Goal: Ask a question

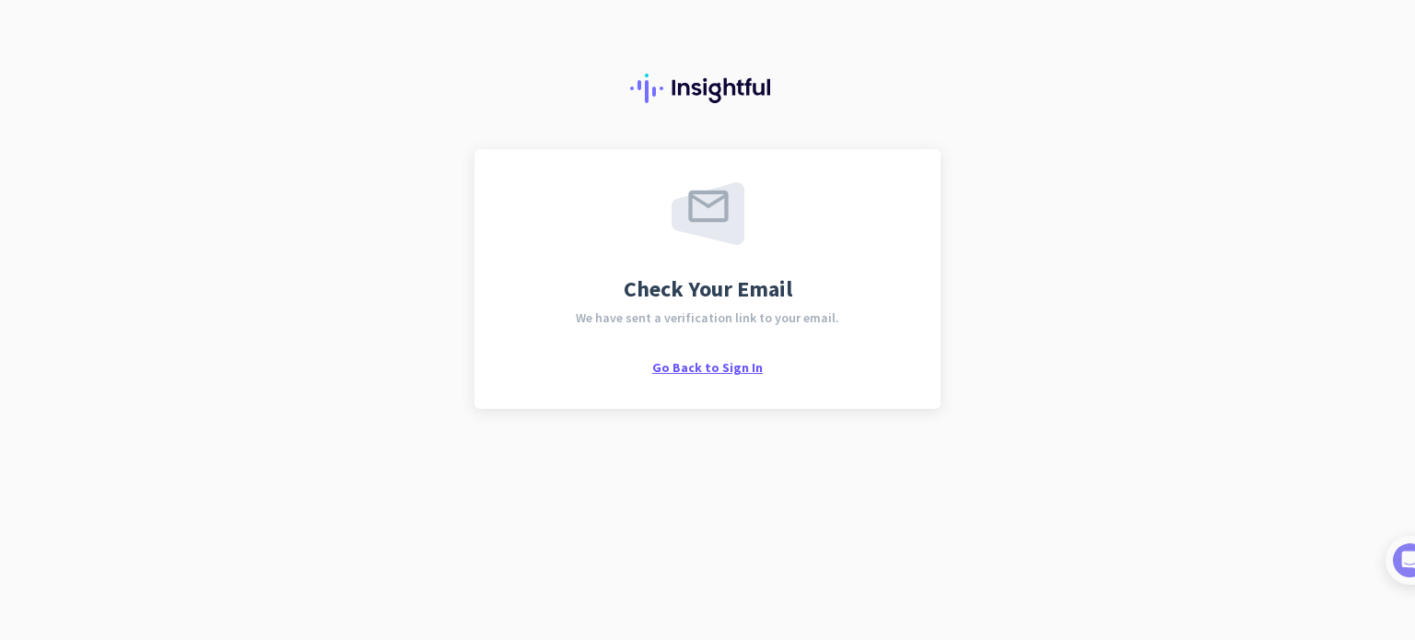
click at [752, 364] on span "Go Back to Sign In" at bounding box center [707, 367] width 111 height 17
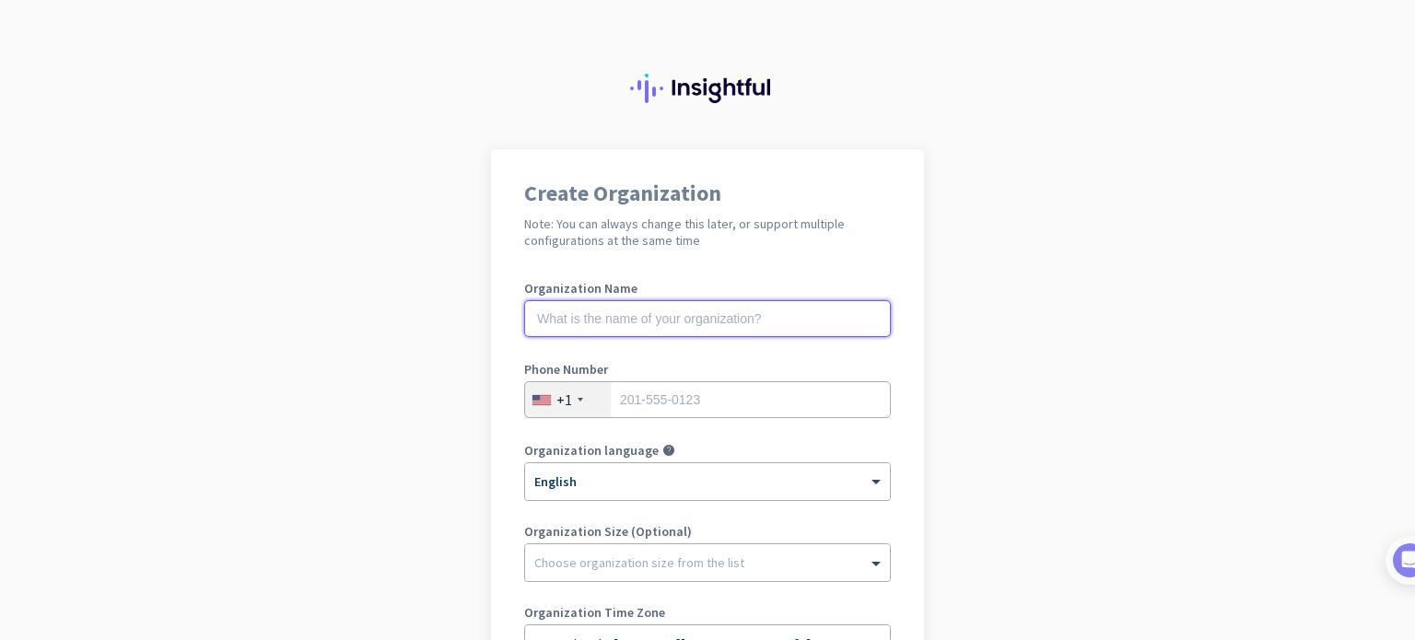
click at [737, 307] on input "text" at bounding box center [707, 318] width 367 height 37
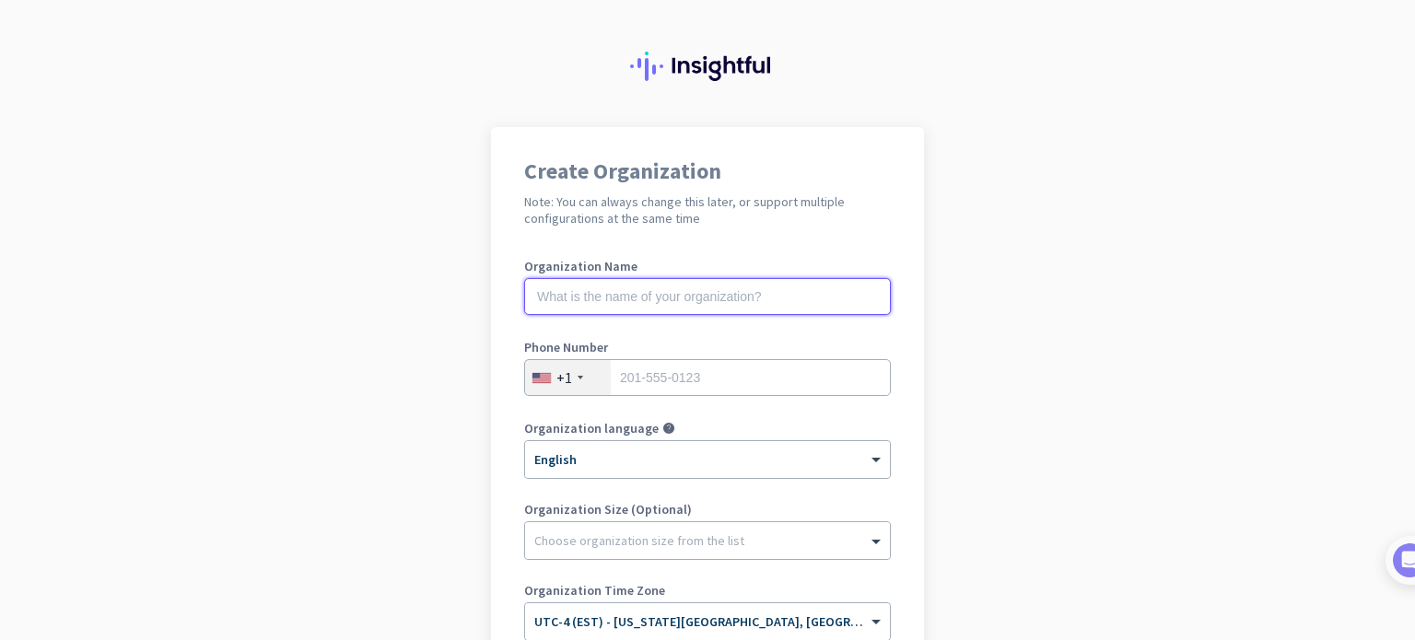
scroll to position [99, 0]
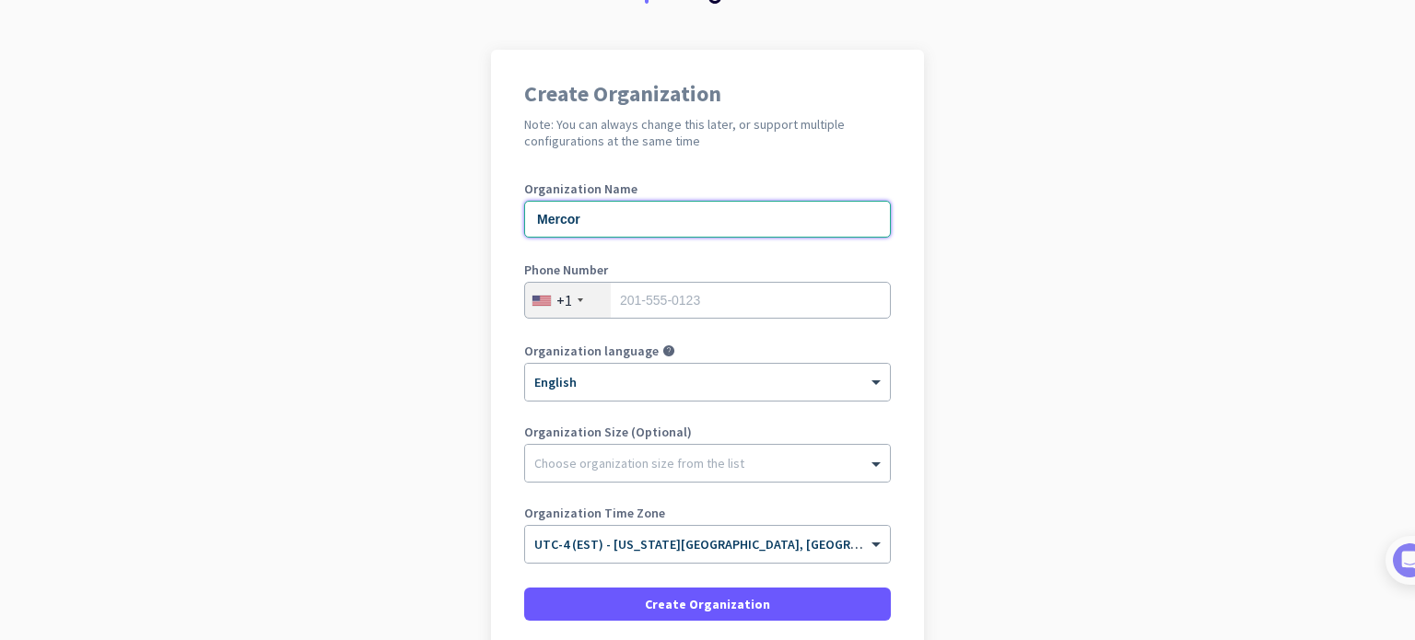
type input "Mercor"
click at [547, 294] on div "+1" at bounding box center [568, 300] width 86 height 35
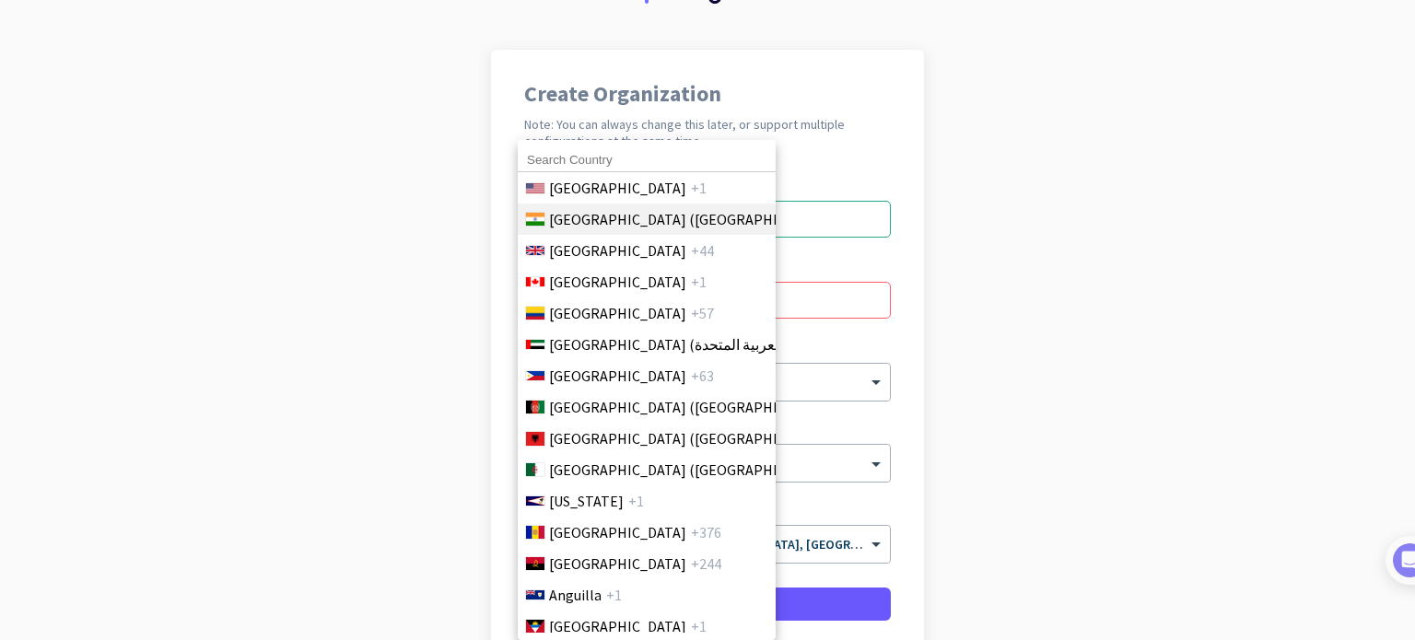
click at [590, 216] on span "India (भारत)" at bounding box center [692, 219] width 287 height 22
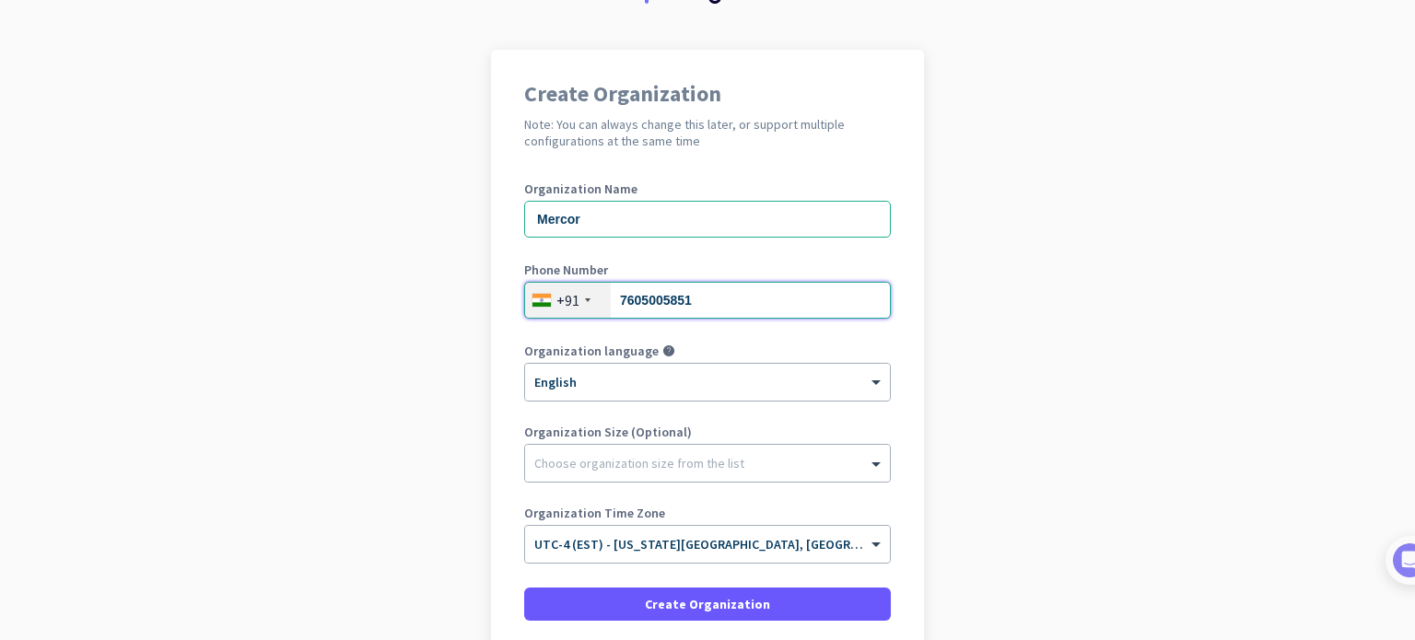
scroll to position [251, 0]
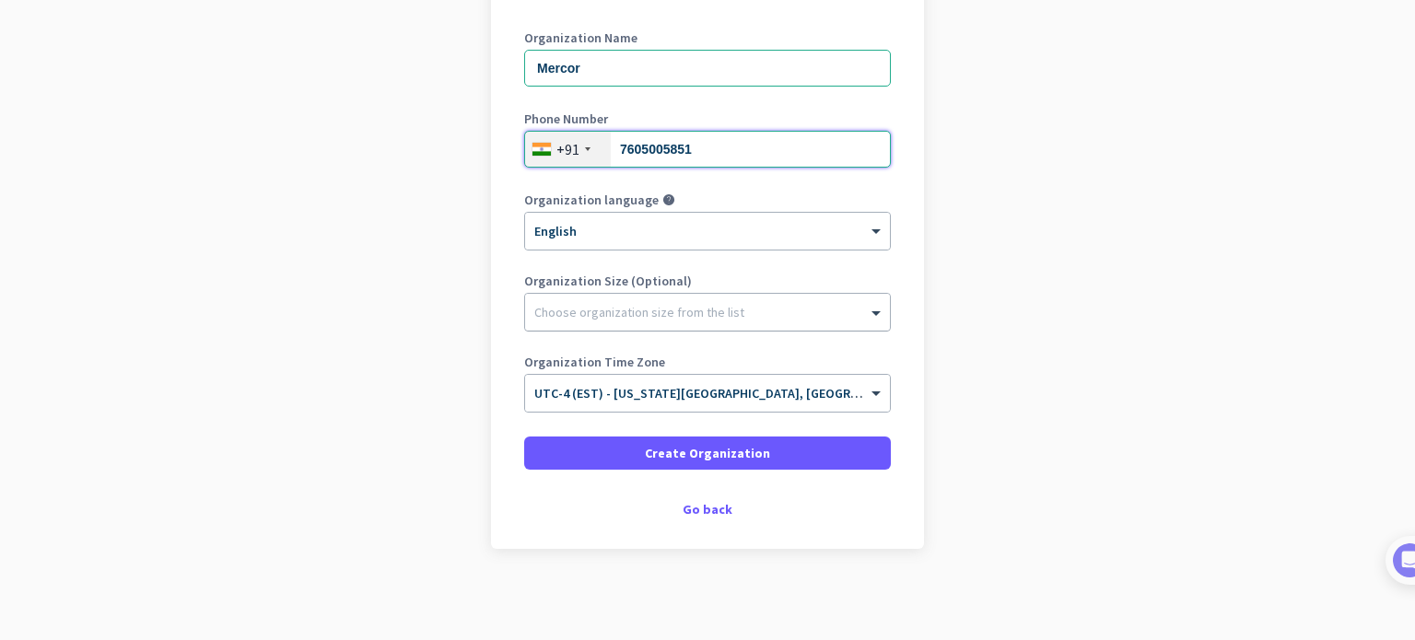
type input "7605005851"
click at [581, 300] on div at bounding box center [707, 307] width 365 height 18
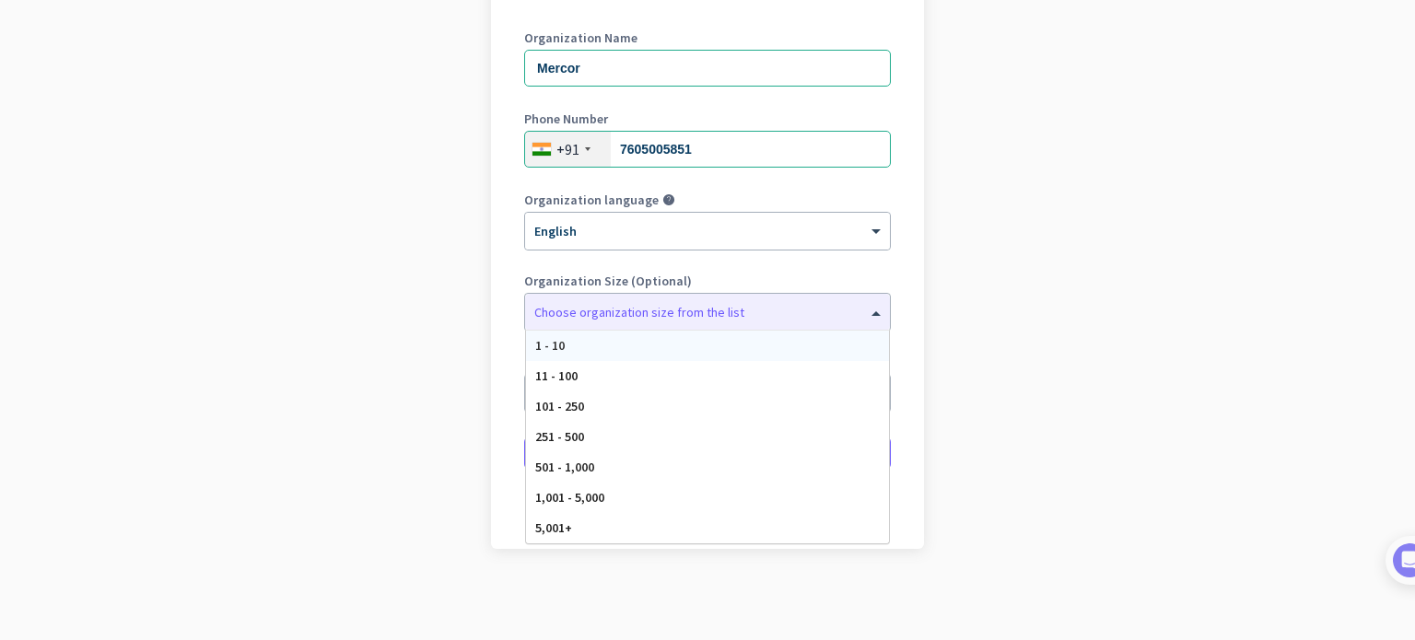
click at [508, 311] on div "Create Organization Note: You can always change this later, or support multiple…" at bounding box center [707, 224] width 433 height 650
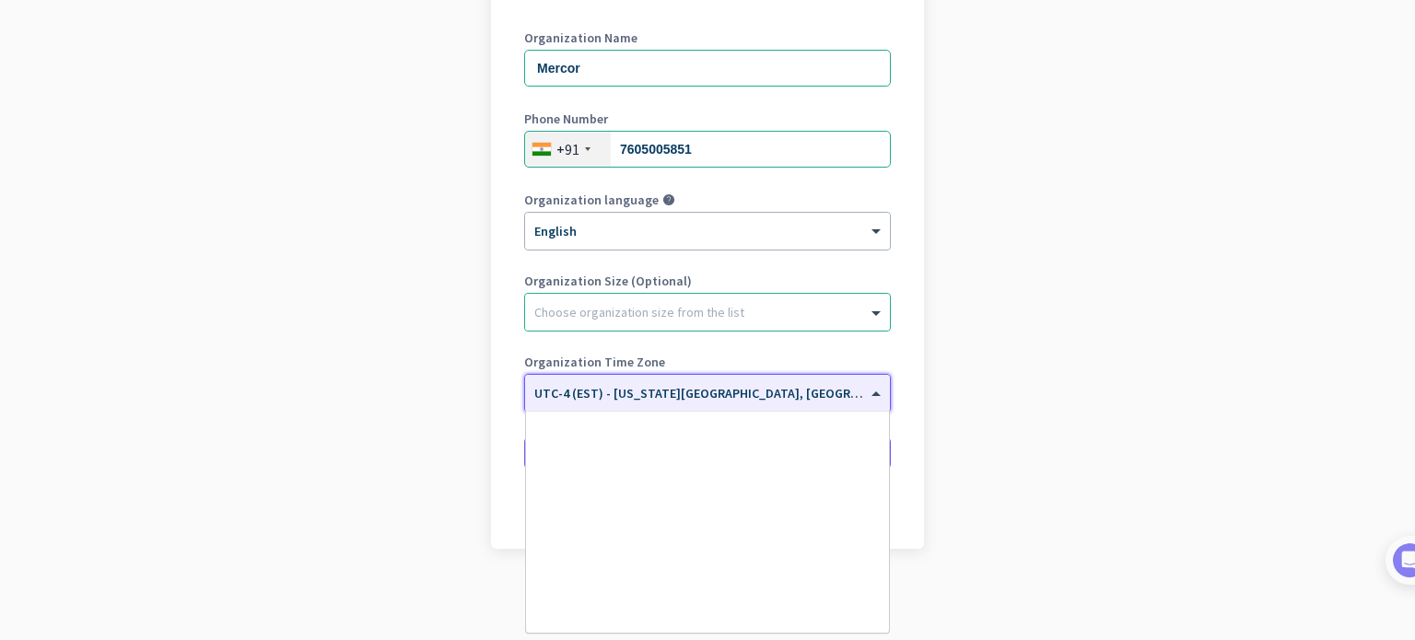
scroll to position [2158, 0]
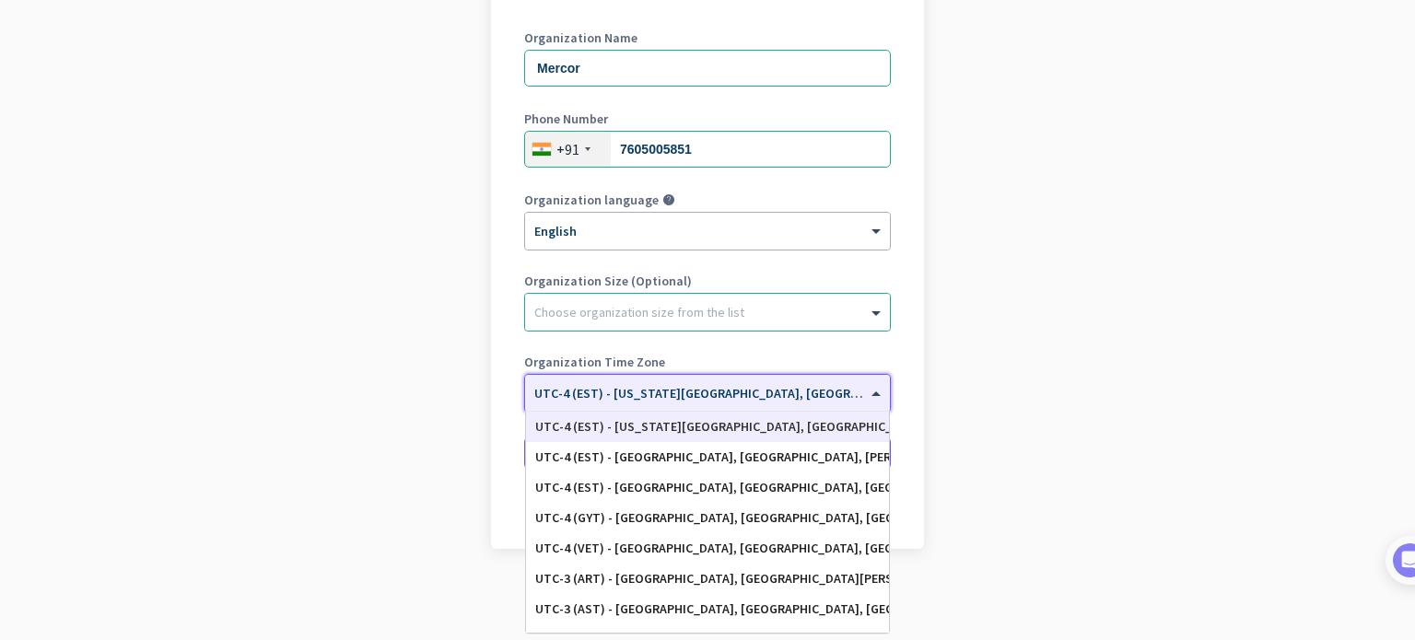
click at [661, 382] on input "text" at bounding box center [688, 387] width 309 height 14
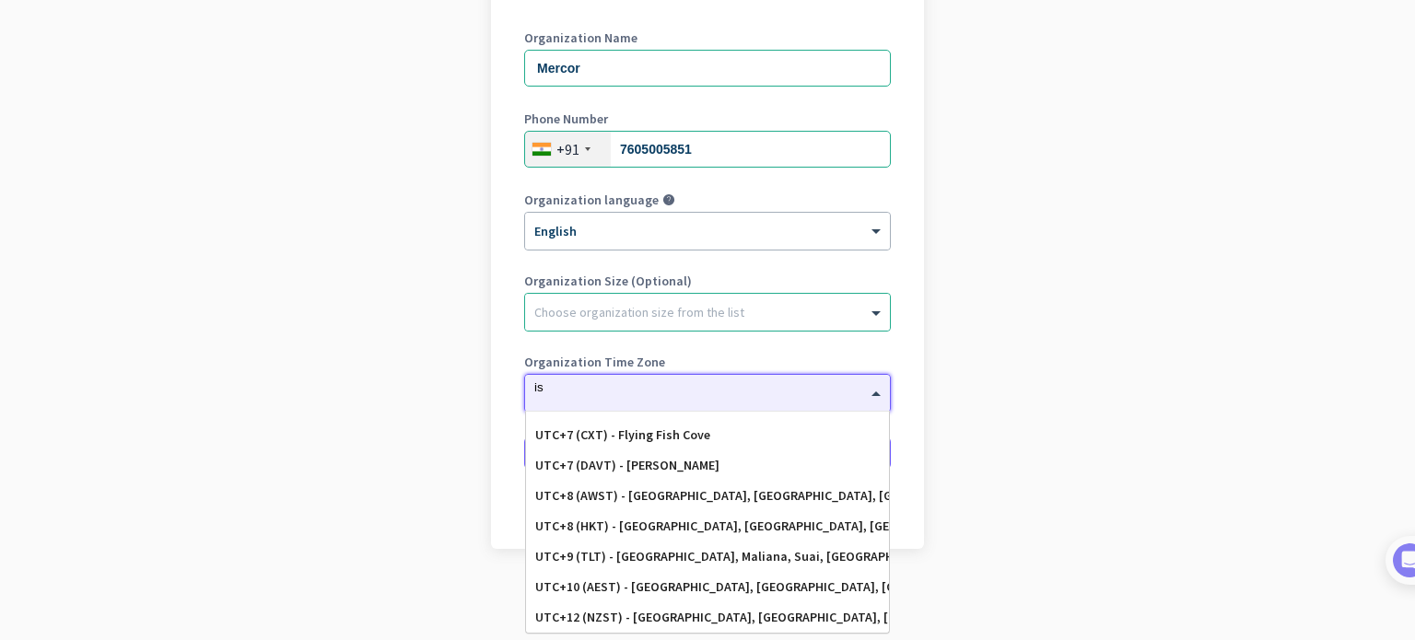
scroll to position [1086, 0]
type input "ist"
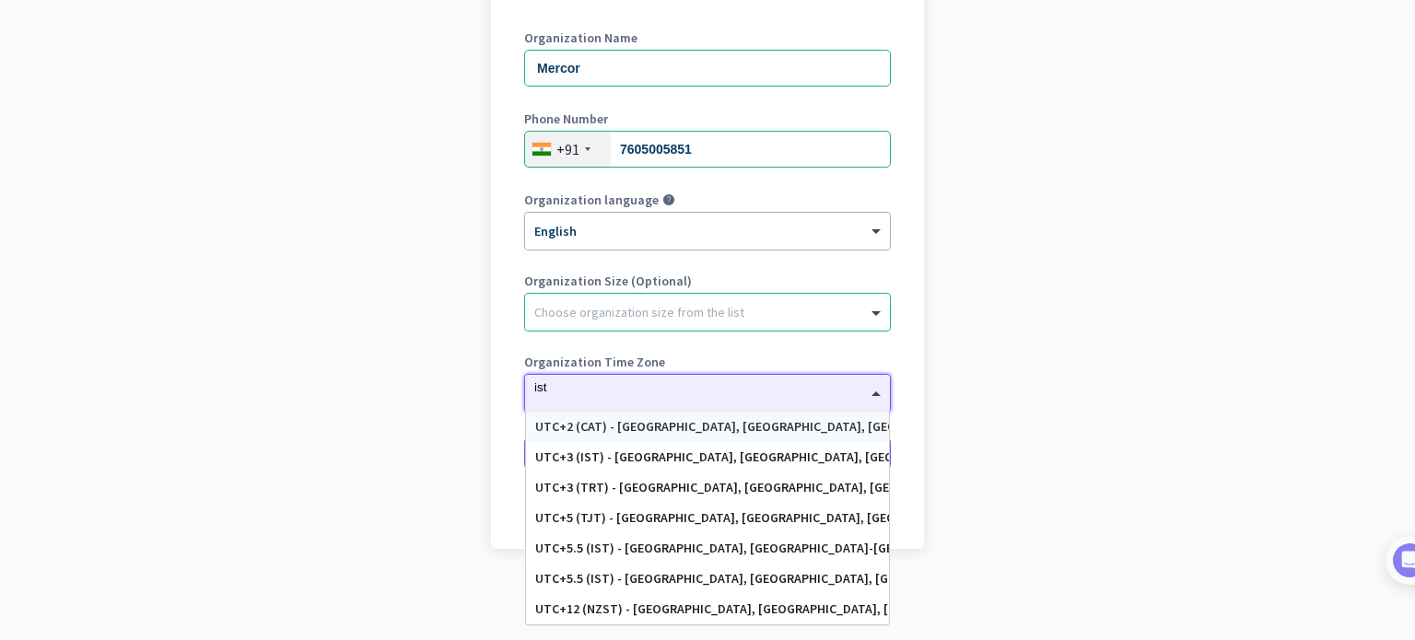
scroll to position [0, 0]
click at [673, 577] on div "UTC+5.5 (IST) - Mumbai, Delhi, Bengaluru, Hyderābād" at bounding box center [707, 579] width 344 height 16
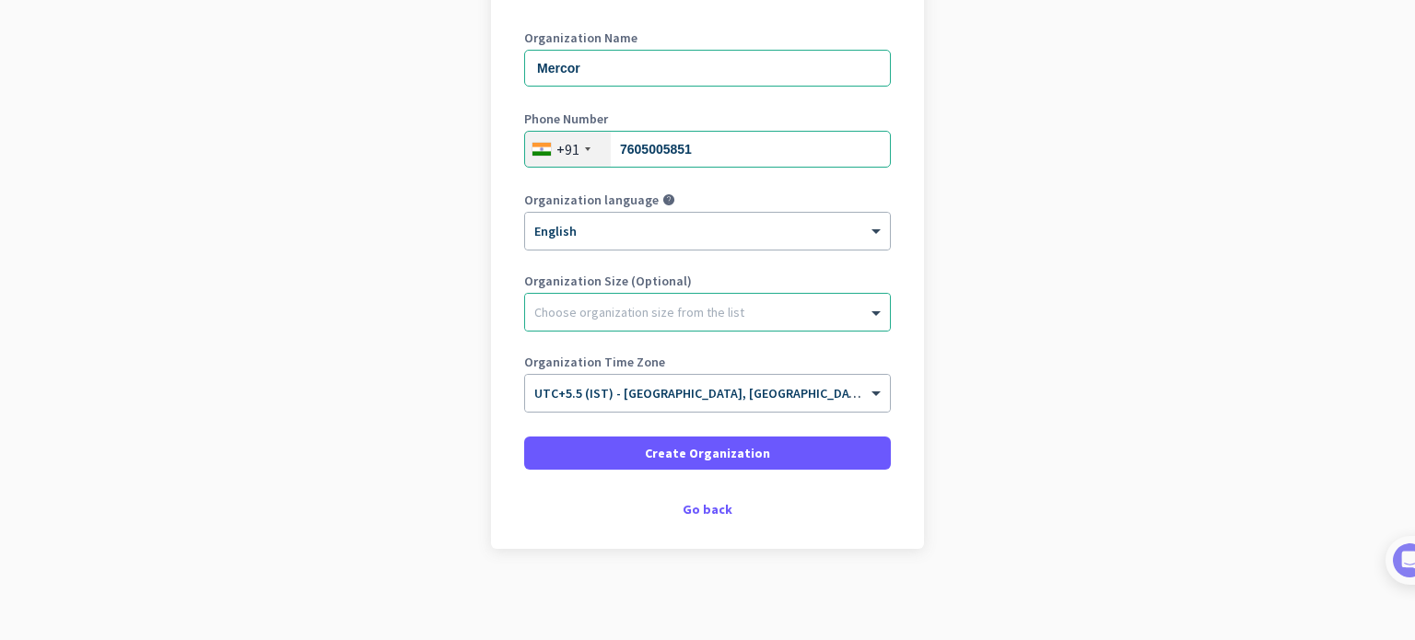
click at [309, 394] on app-onboarding-organization "Create Organization Note: You can always change this later, or support multiple…" at bounding box center [707, 270] width 1415 height 742
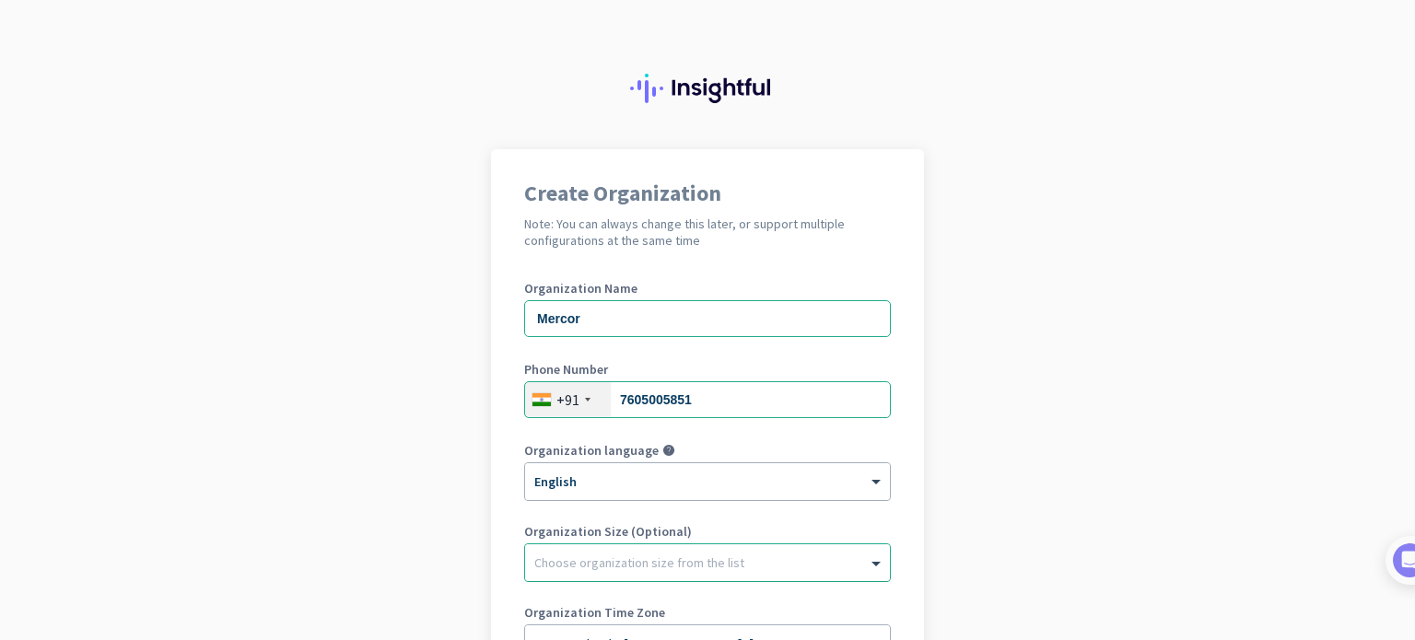
scroll to position [251, 0]
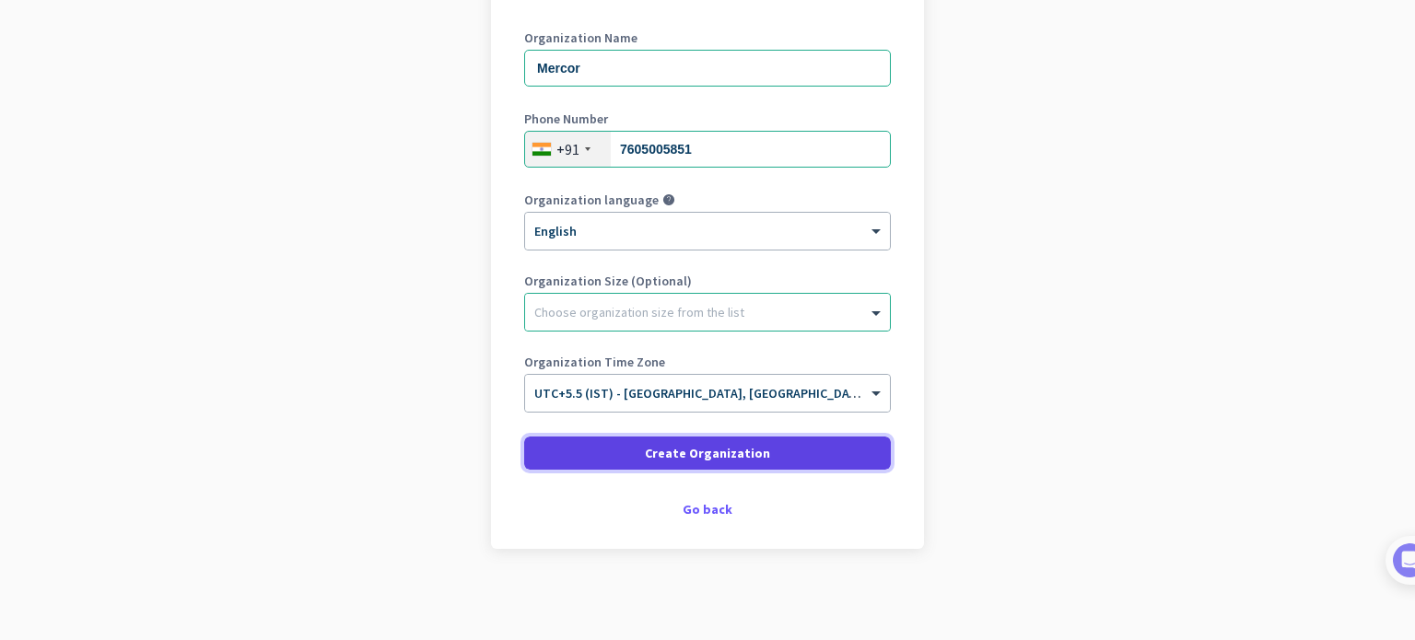
click at [724, 460] on span "Create Organization" at bounding box center [707, 453] width 125 height 18
click at [777, 451] on span at bounding box center [707, 453] width 367 height 44
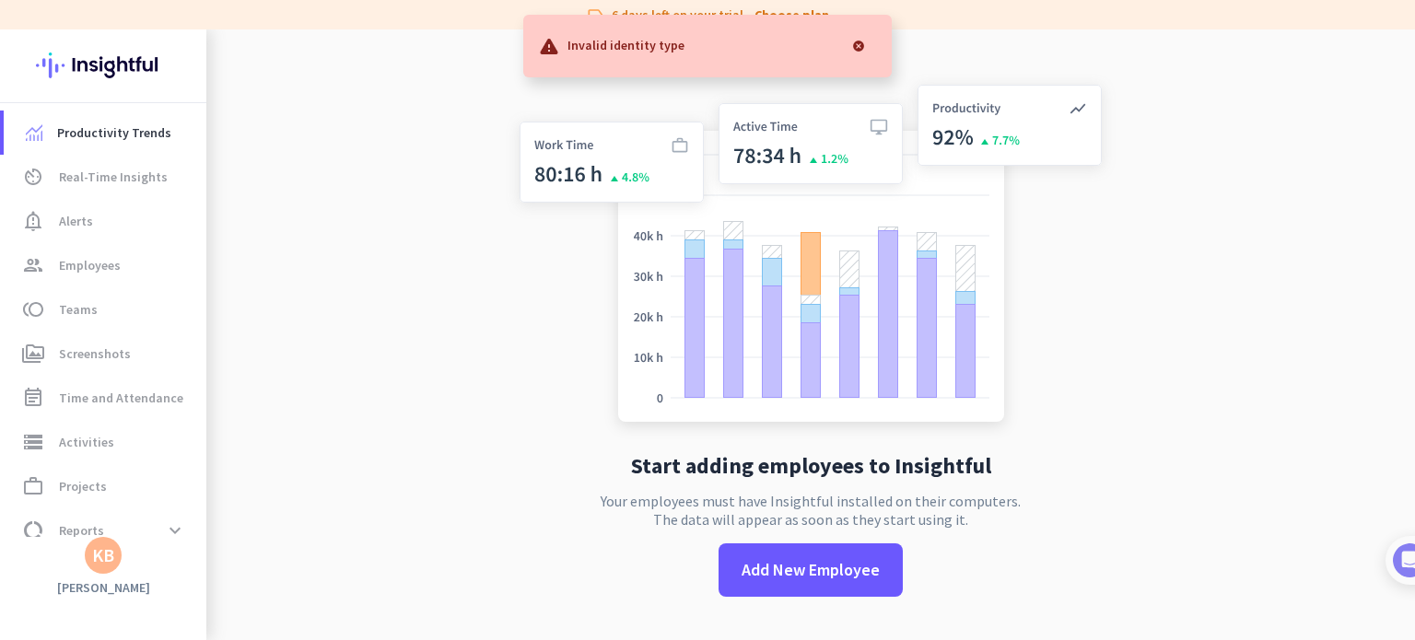
click at [512, 362] on img at bounding box center [811, 257] width 610 height 367
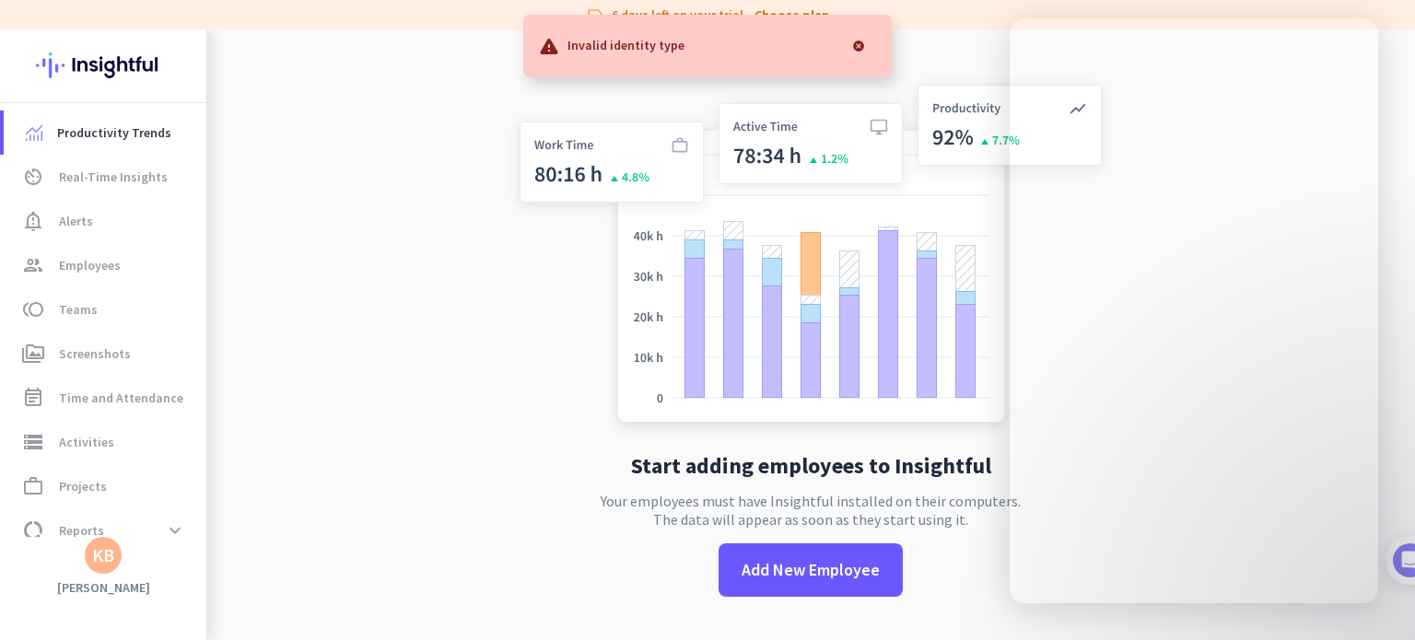
click at [866, 50] on div at bounding box center [858, 46] width 37 height 37
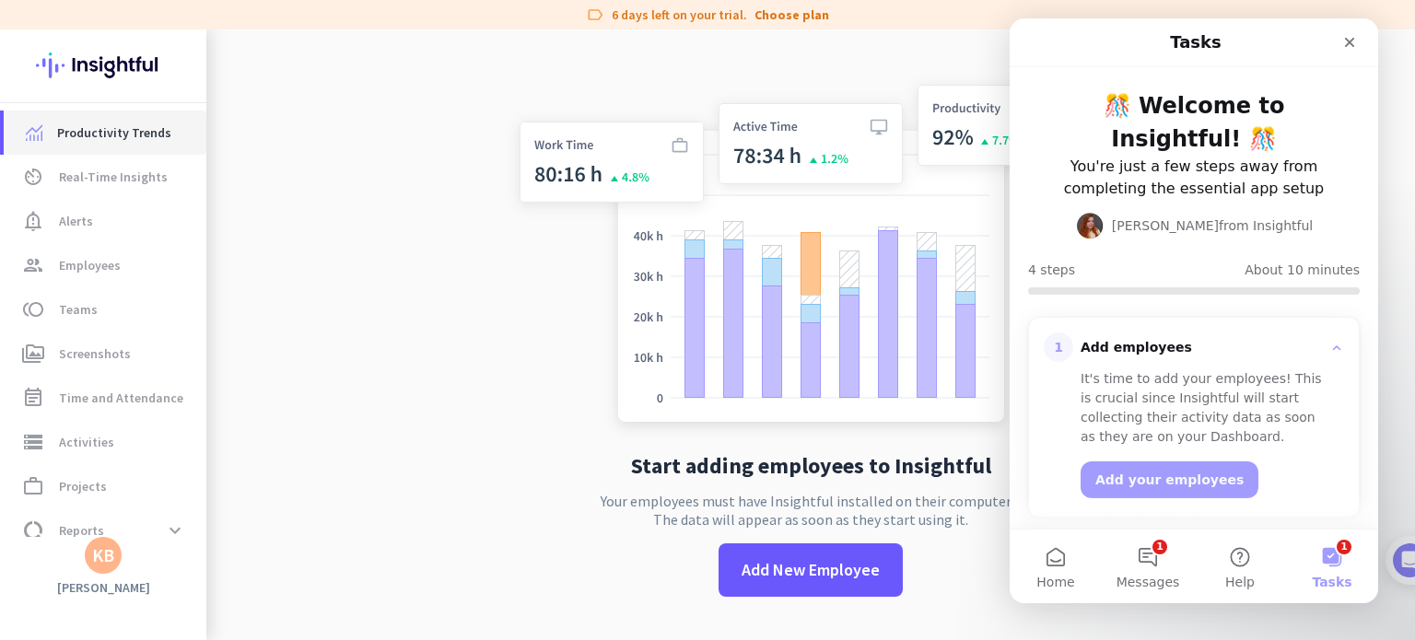
click at [130, 138] on span "Productivity Trends" at bounding box center [114, 133] width 114 height 22
click at [1353, 41] on icon "Close" at bounding box center [1349, 42] width 15 height 15
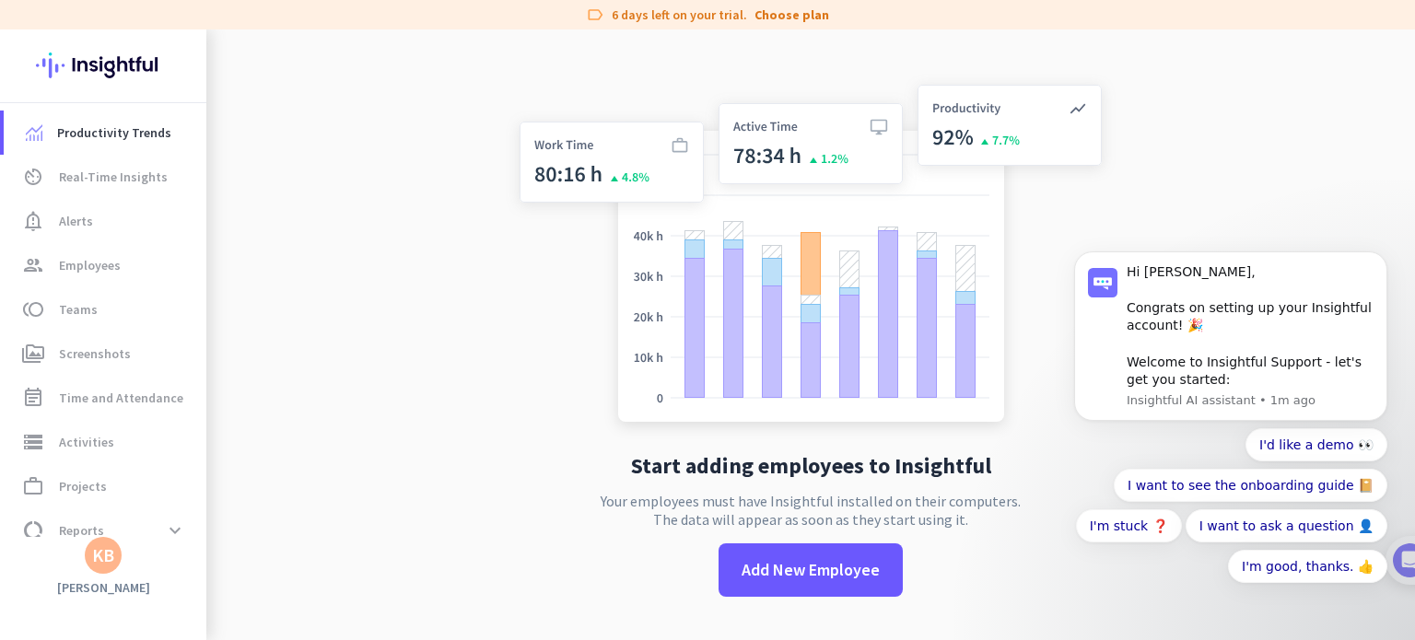
click at [118, 65] on img at bounding box center [103, 65] width 134 height 72
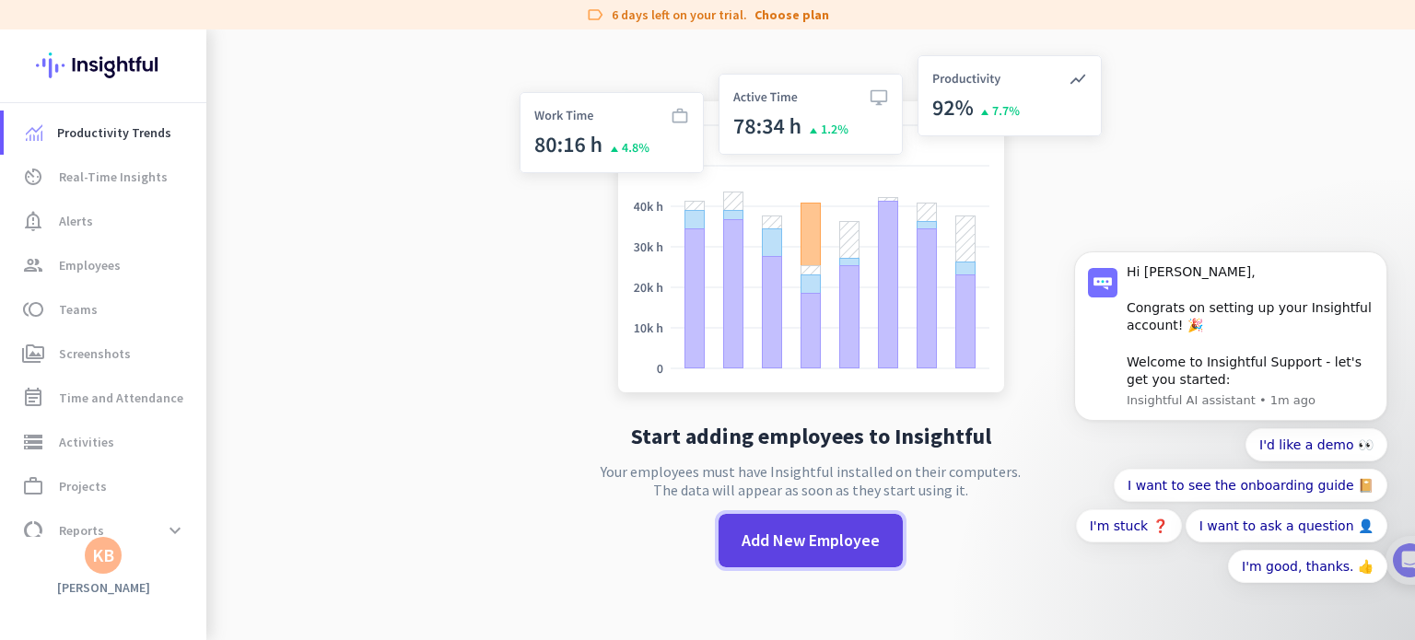
click at [824, 540] on span "Add New Employee" at bounding box center [810, 541] width 138 height 24
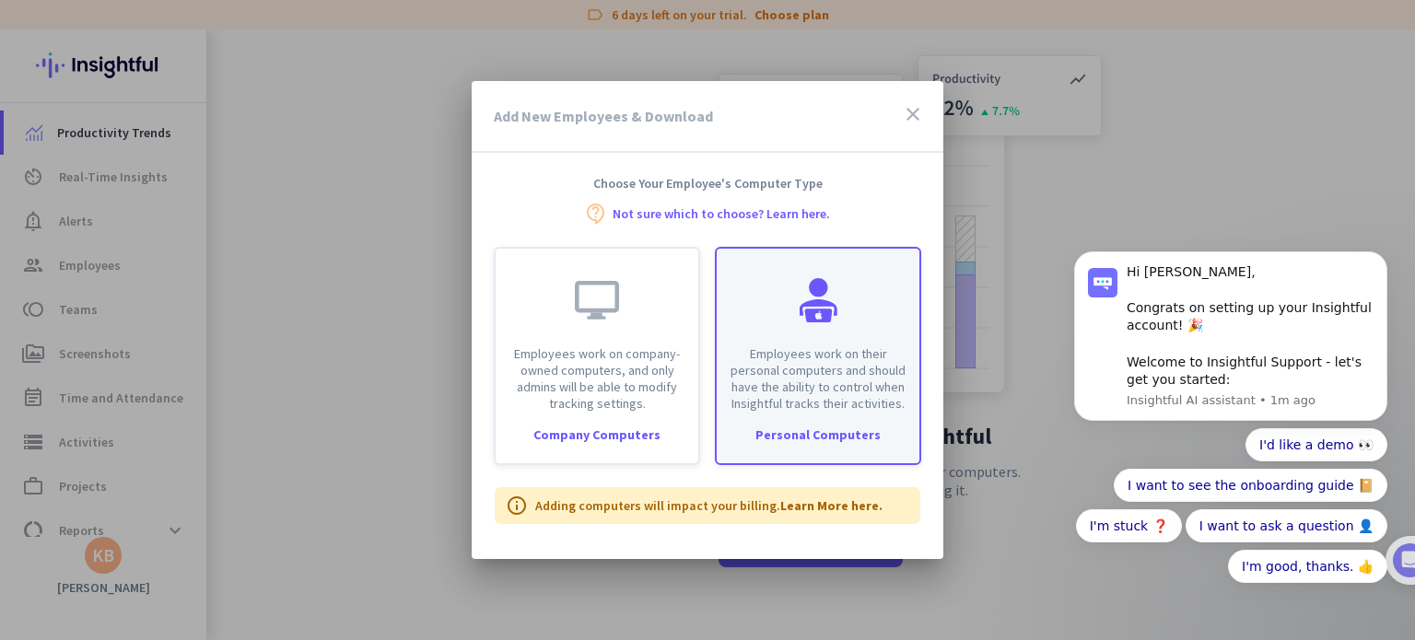
click at [814, 314] on div at bounding box center [818, 300] width 44 height 44
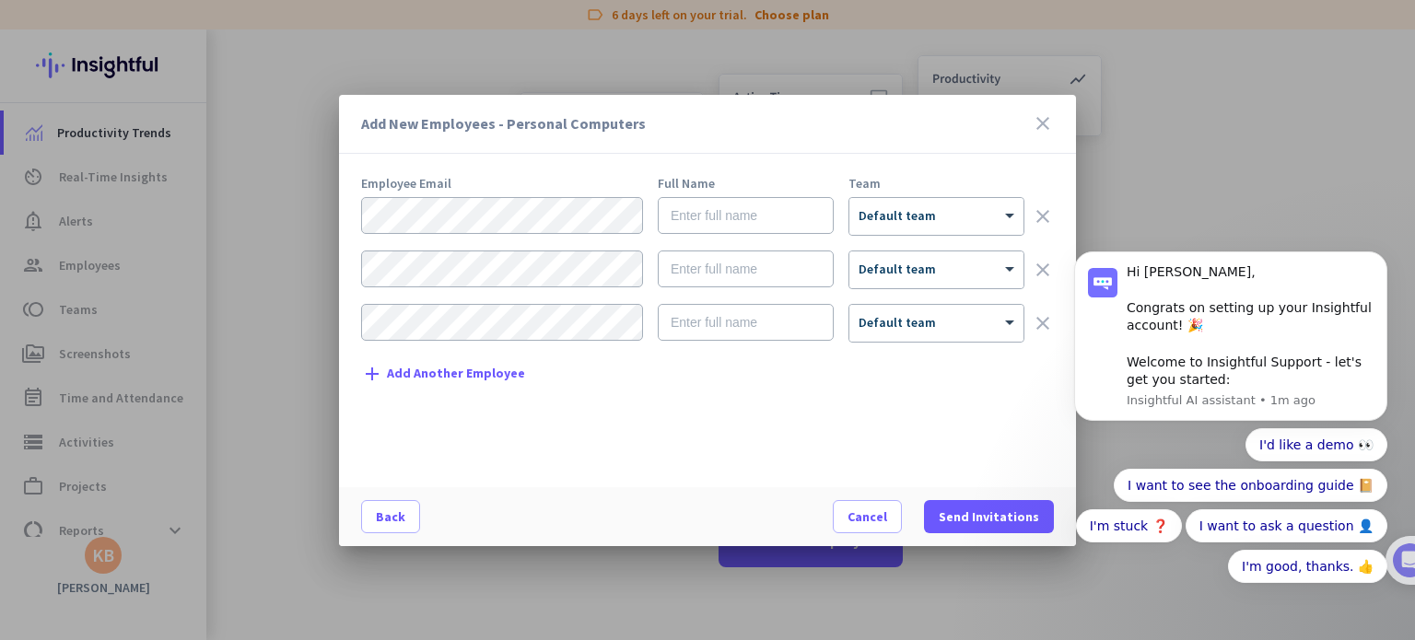
click html "Hi Kaustuv, Congrats on setting up your Insightful account! 🎉 Welcome to Insigh…"
click at [265, 317] on div at bounding box center [707, 320] width 1415 height 640
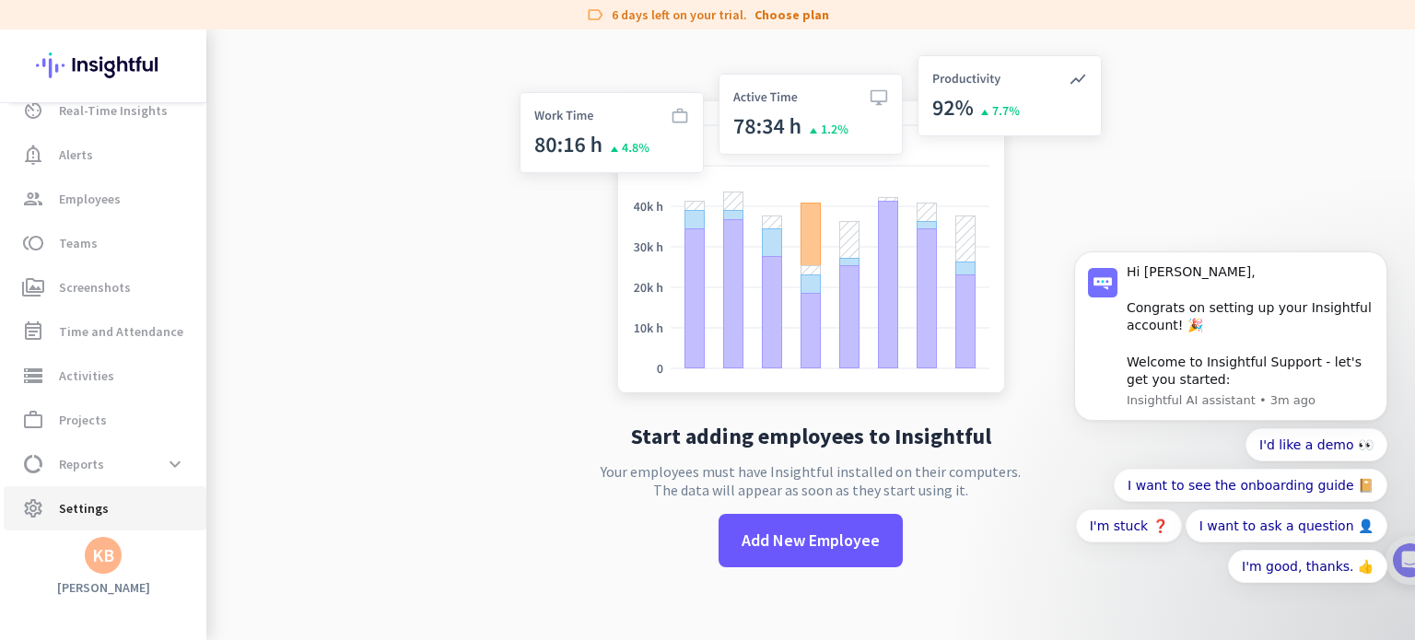
scroll to position [0, 0]
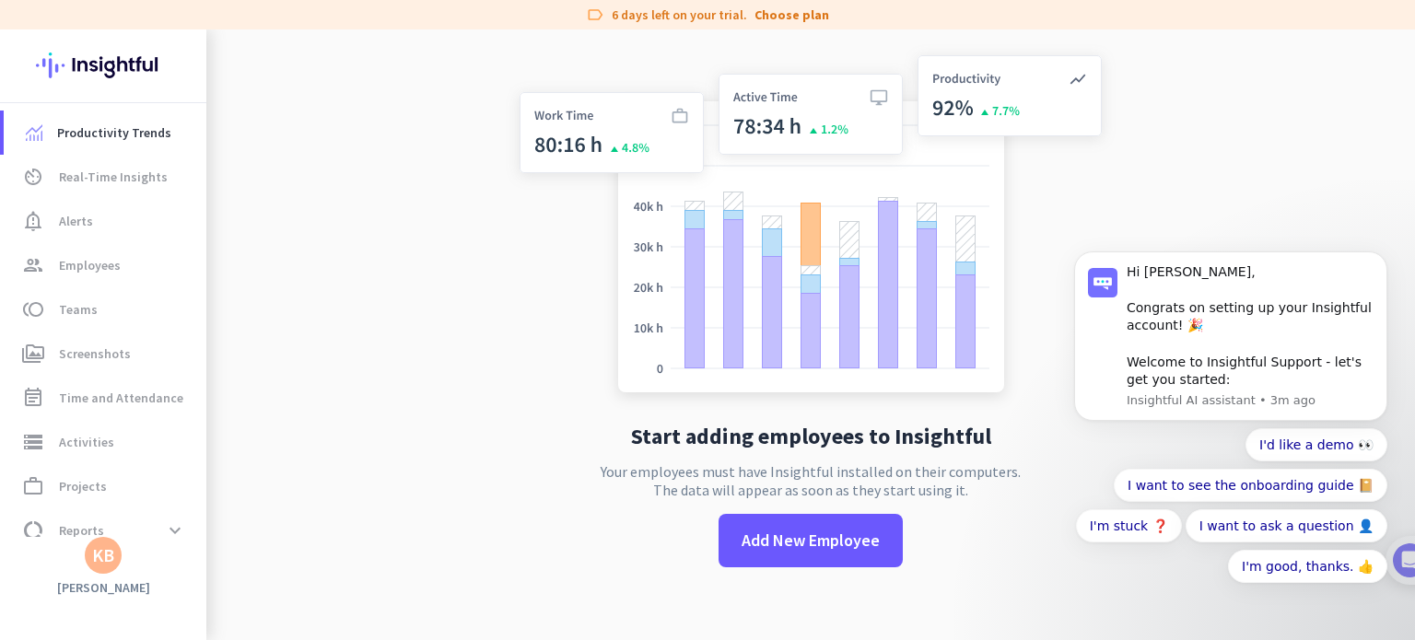
click at [111, 559] on div "KB" at bounding box center [103, 555] width 22 height 18
click at [221, 426] on span "Personal Settings" at bounding box center [201, 421] width 111 height 17
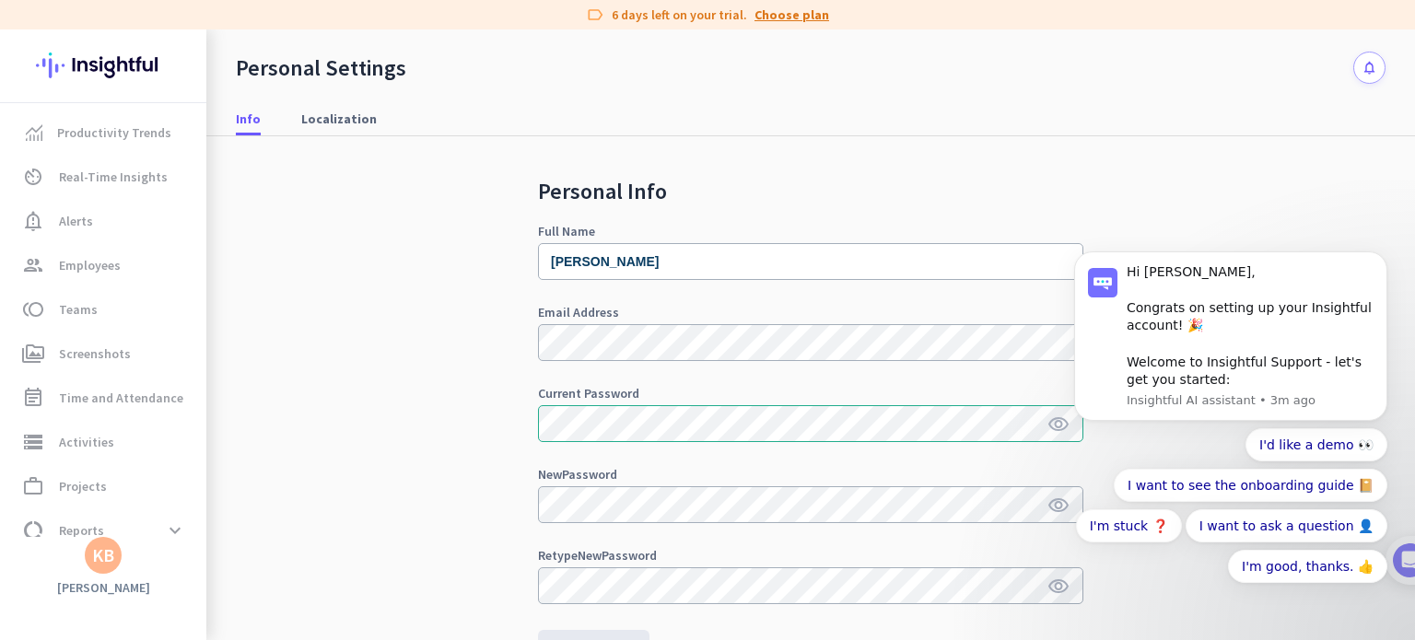
click at [783, 20] on link "Choose plan" at bounding box center [791, 15] width 75 height 18
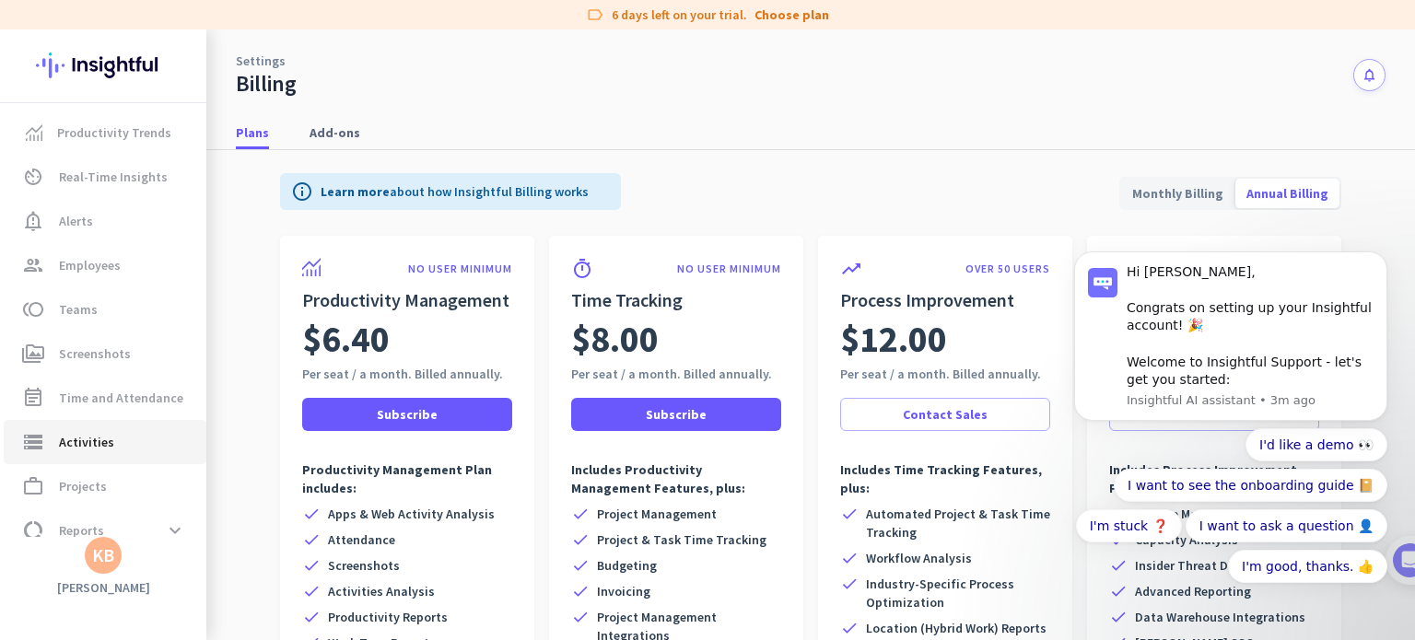
scroll to position [66, 0]
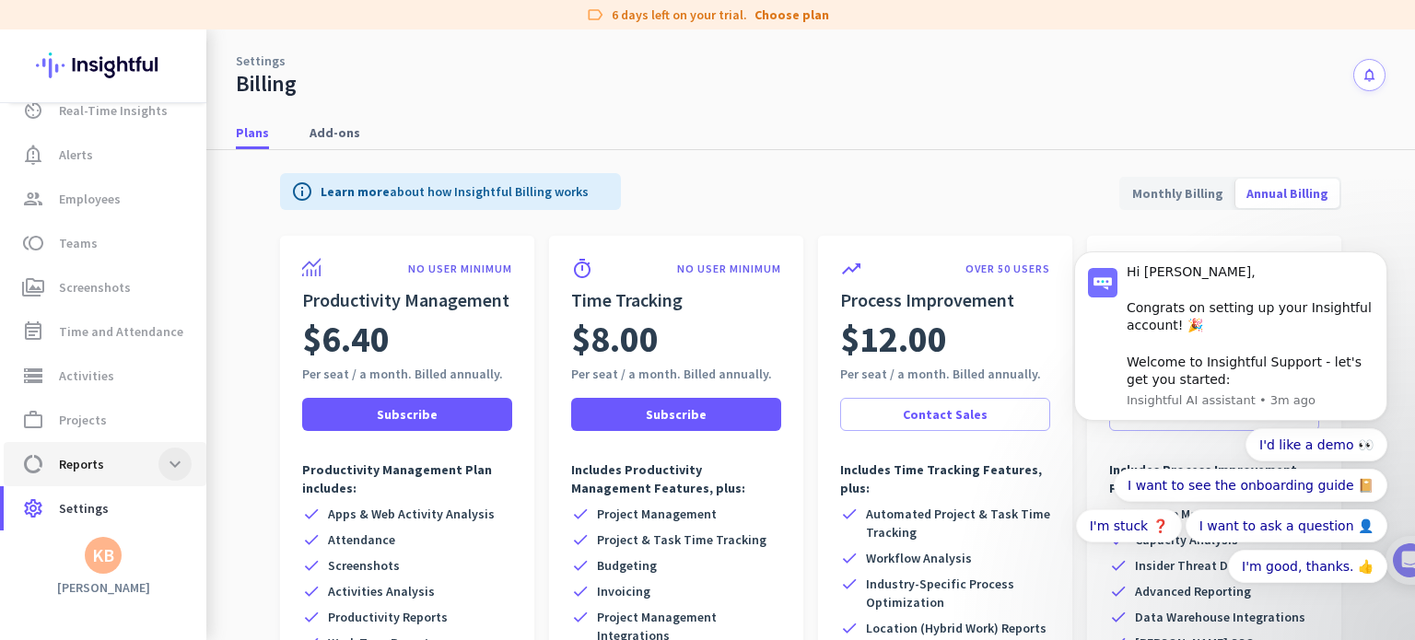
click at [174, 458] on span at bounding box center [174, 464] width 33 height 33
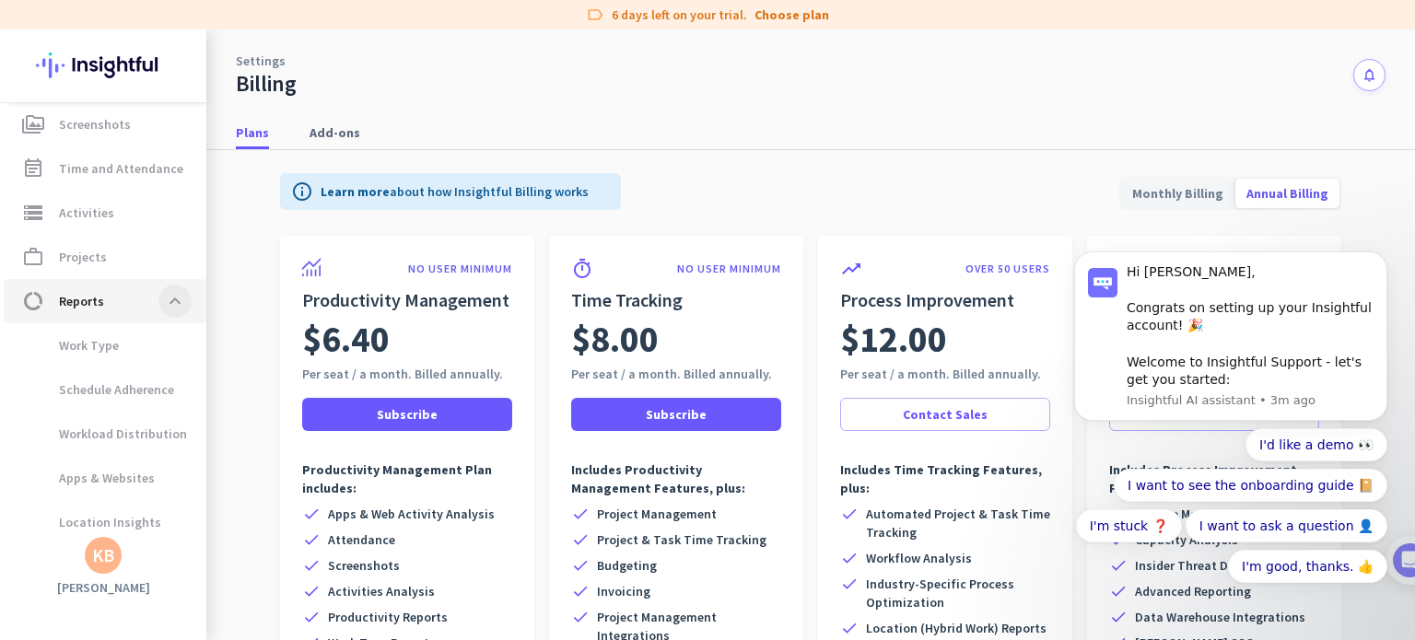
scroll to position [287, 0]
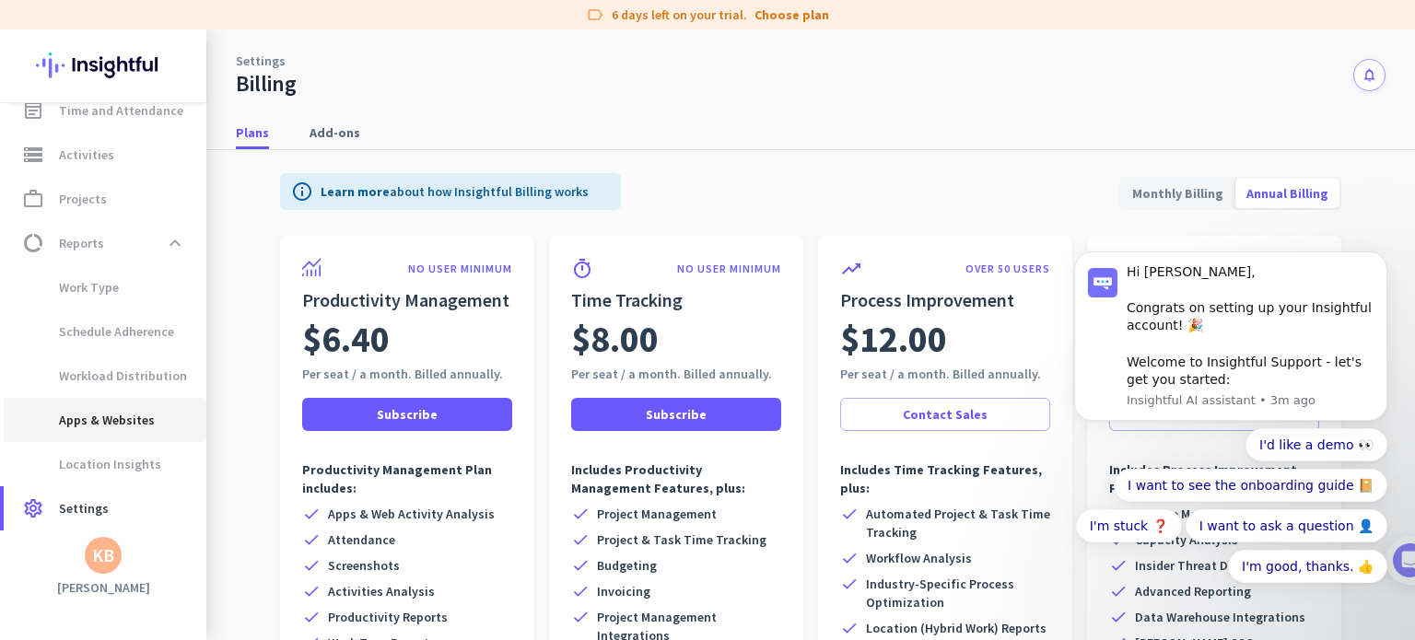
click at [146, 435] on span "Apps & Websites" at bounding box center [86, 420] width 136 height 44
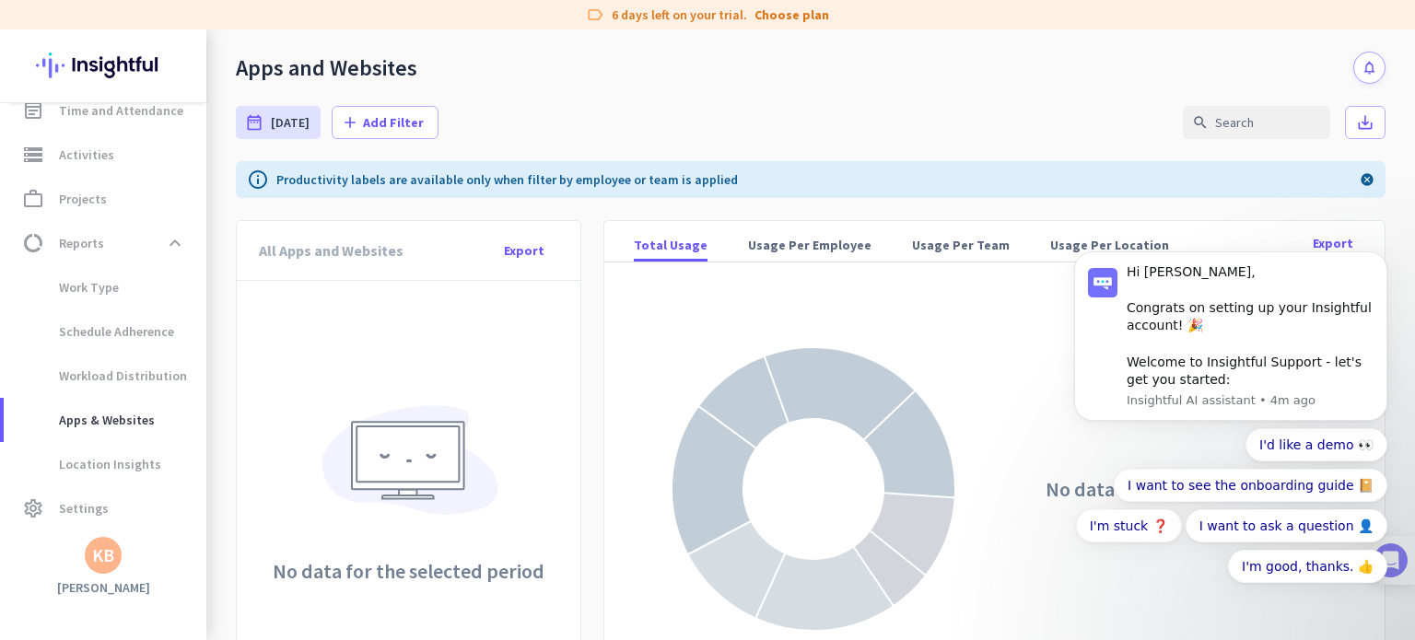
click at [1407, 566] on div at bounding box center [1390, 560] width 49 height 49
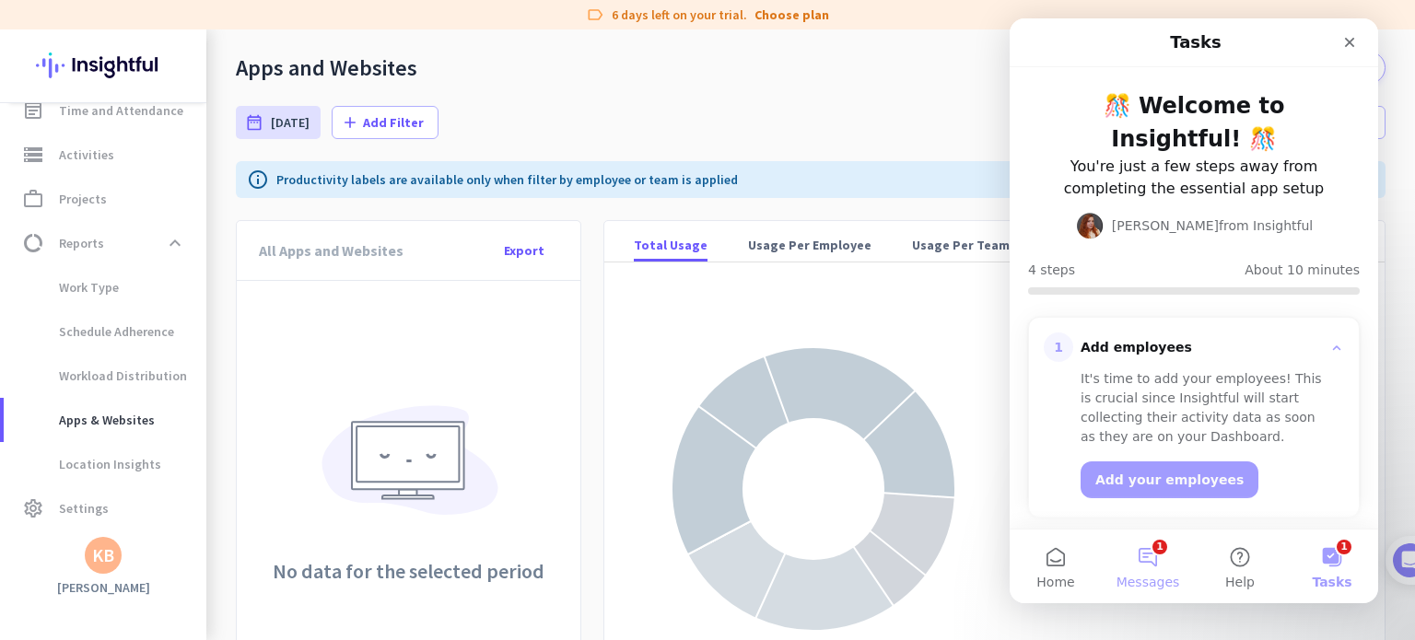
click at [1148, 548] on button "1 Messages" at bounding box center [1148, 567] width 92 height 74
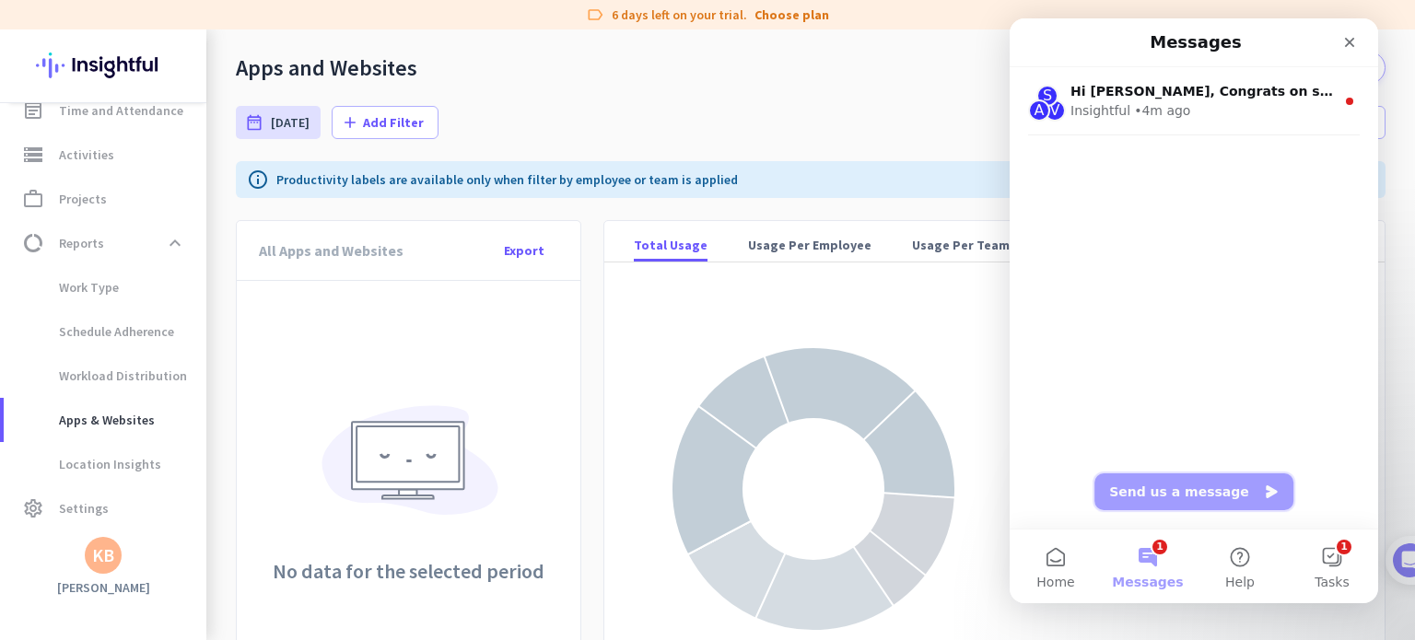
click at [1173, 473] on button "Send us a message" at bounding box center [1193, 491] width 199 height 37
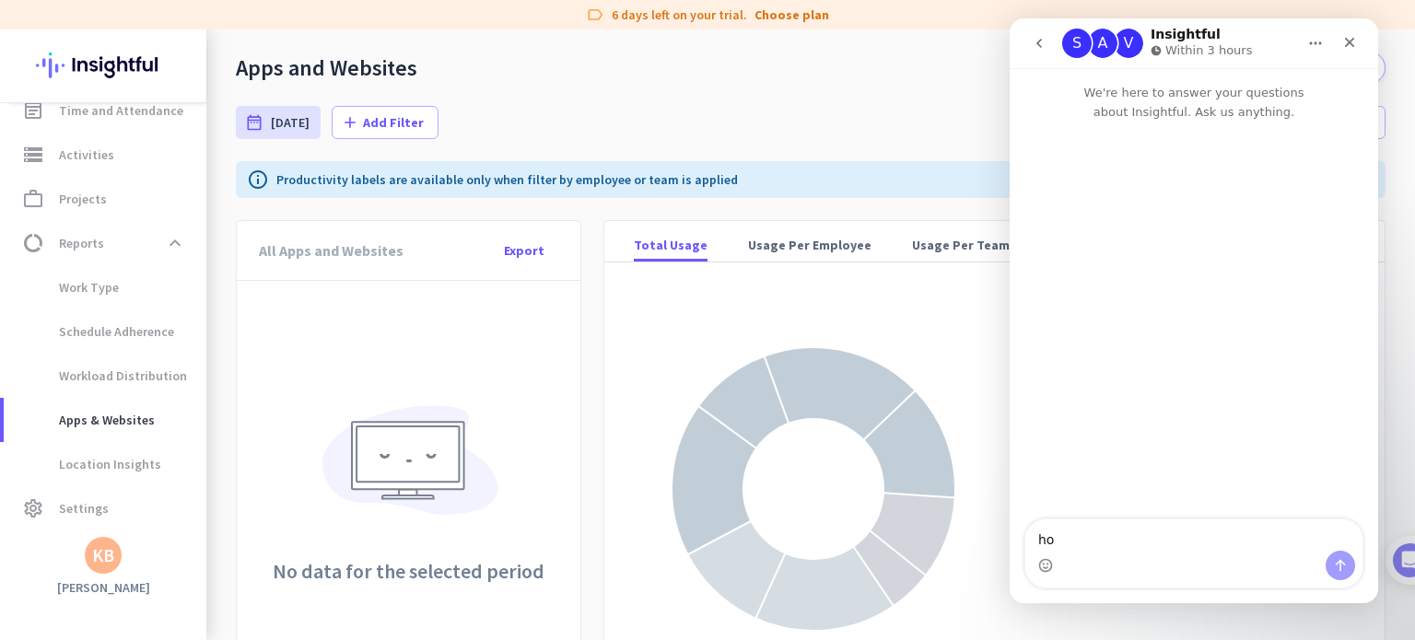
type textarea "h"
type textarea "where can i download the application"
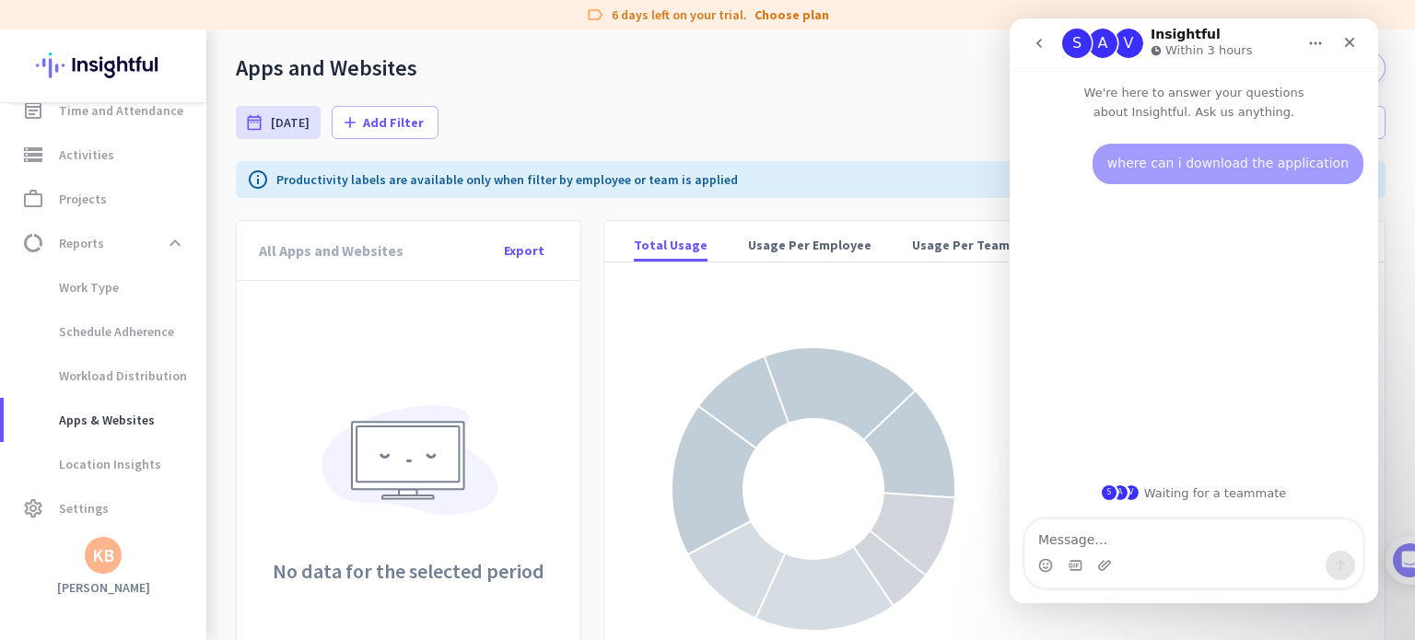
click at [1071, 43] on div "S" at bounding box center [1076, 43] width 29 height 29
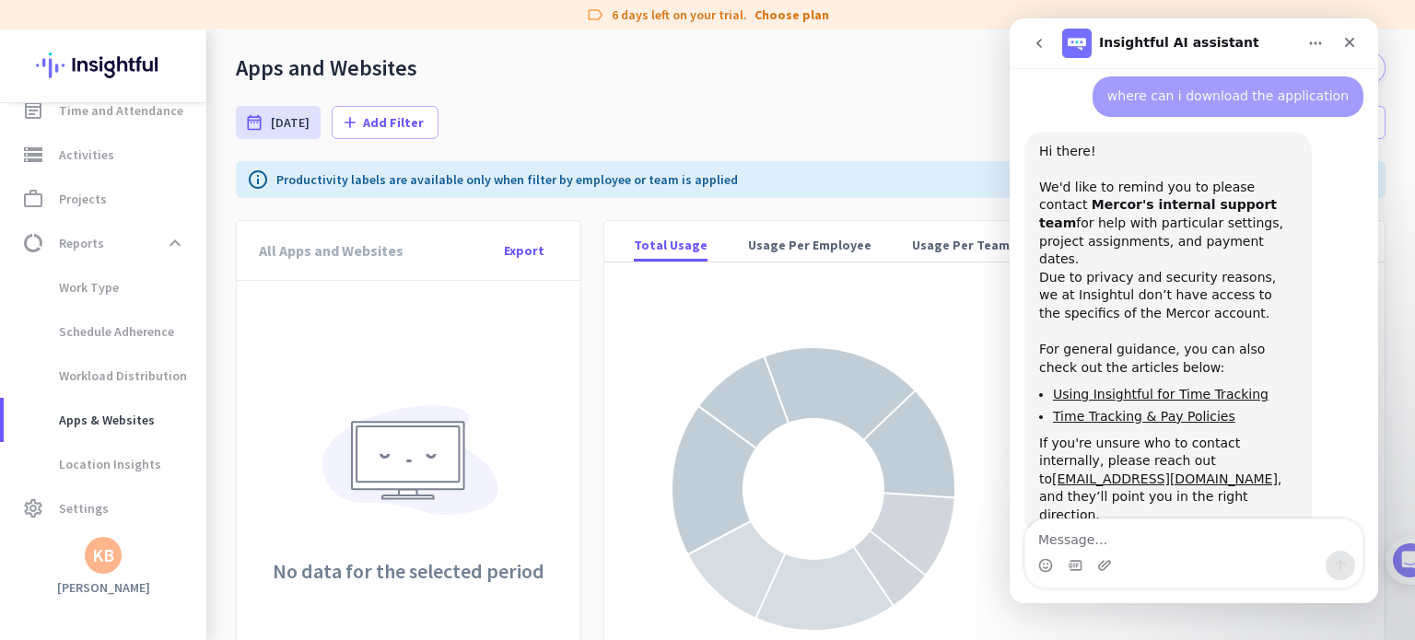
scroll to position [66, 0]
click at [700, 129] on div "date_range Today Tue, Aug 26 - Tue, Aug 26 add Add Filter search save_alt" at bounding box center [810, 122] width 1149 height 77
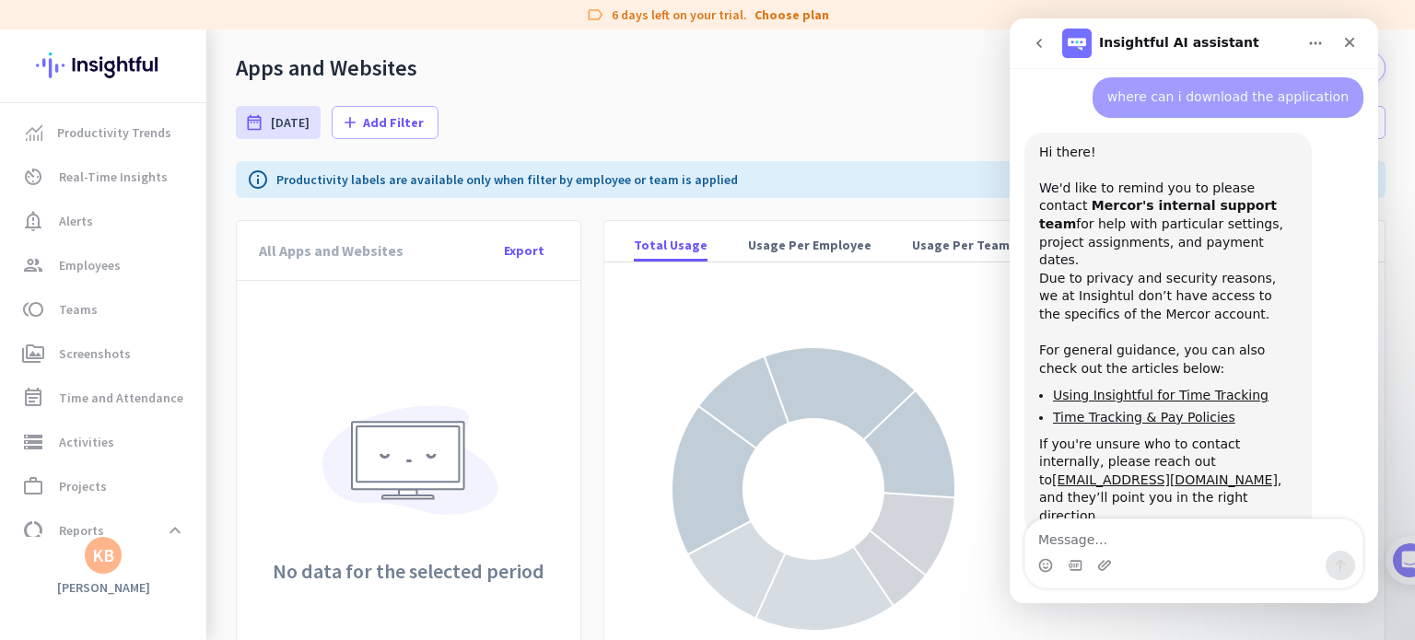
click at [73, 78] on img at bounding box center [103, 65] width 134 height 72
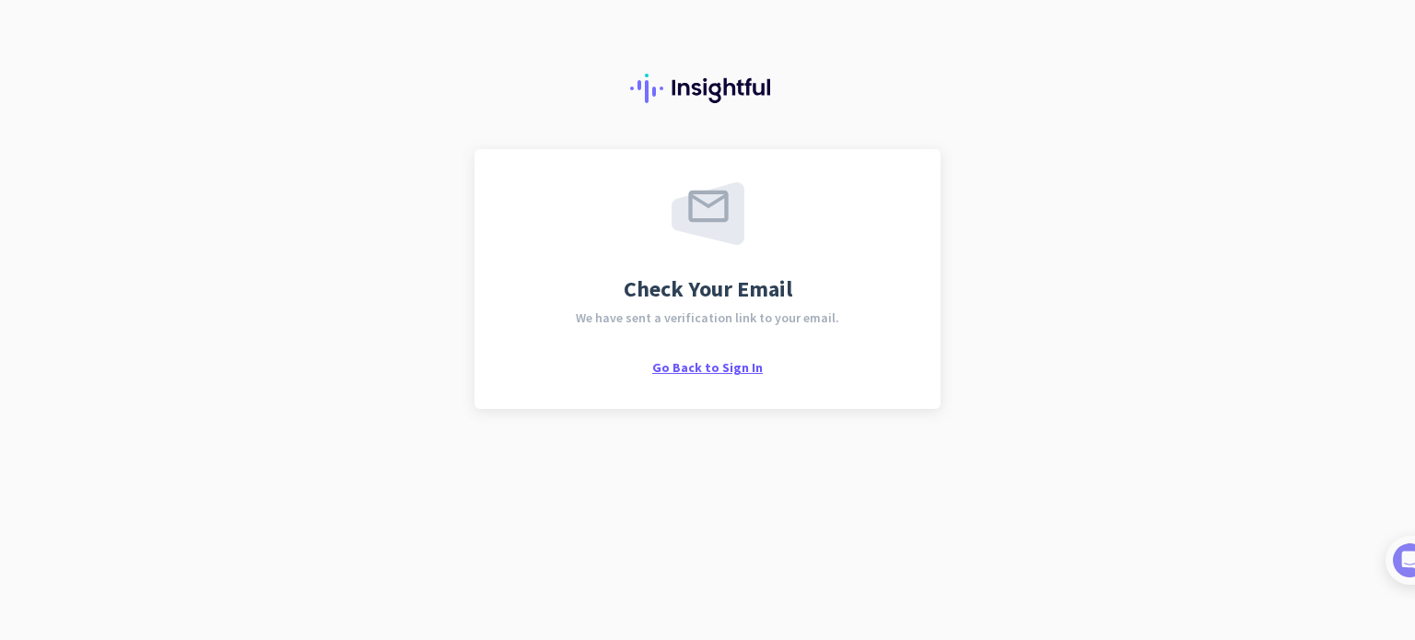
click at [729, 368] on span "Go Back to Sign In" at bounding box center [707, 367] width 111 height 17
